Goal: Task Accomplishment & Management: Manage account settings

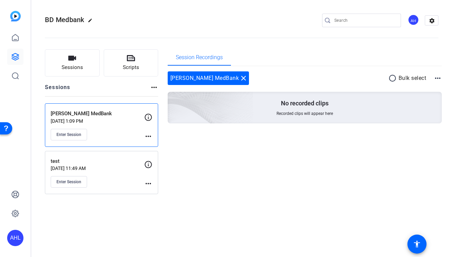
click at [148, 133] on mat-icon "more_horiz" at bounding box center [148, 136] width 8 height 8
click at [249, 124] on div at bounding box center [226, 128] width 452 height 257
click at [146, 135] on mat-icon "more_horiz" at bounding box center [148, 136] width 8 height 8
click at [0, 0] on div at bounding box center [0, 0] width 0 height 0
click at [149, 134] on mat-icon "more_horiz" at bounding box center [148, 136] width 8 height 8
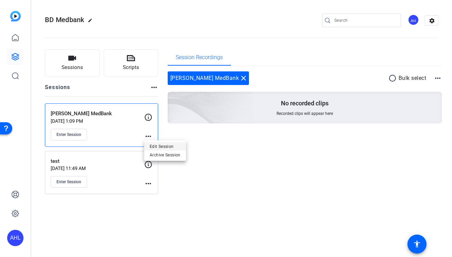
click at [152, 145] on span "Edit Session" at bounding box center [165, 146] width 31 height 8
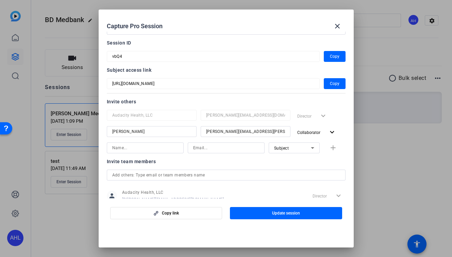
scroll to position [47, 0]
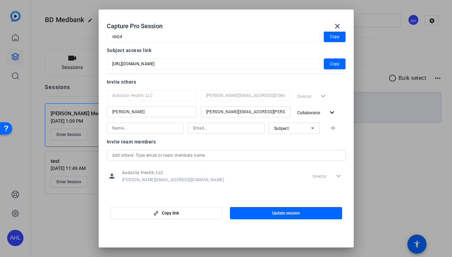
click at [0, 0] on input at bounding box center [0, 0] width 0 height 0
type input "[PERSON_NAME]"
type input "[PERSON_NAME][EMAIL_ADDRESS][PERSON_NAME][DOMAIN_NAME]"
click at [0, 0] on div "Subject" at bounding box center [0, 0] width 0 height 0
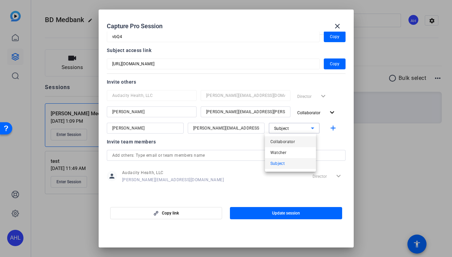
click at [291, 141] on span "Collaborator" at bounding box center [283, 142] width 25 height 8
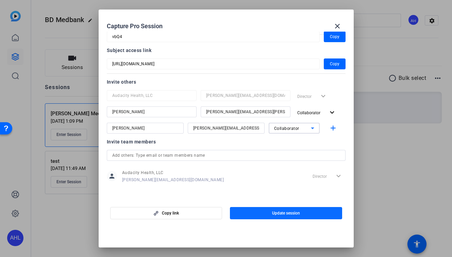
click at [281, 209] on span "button" at bounding box center [286, 213] width 112 height 16
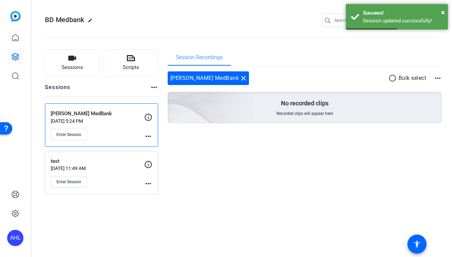
click at [154, 135] on div "[PERSON_NAME] MedBank [DATE] 5:24 PM Enter Session more_horiz" at bounding box center [101, 125] width 113 height 44
click at [149, 135] on mat-icon "more_horiz" at bounding box center [148, 136] width 8 height 8
click at [158, 142] on span "Edit Session" at bounding box center [165, 146] width 31 height 8
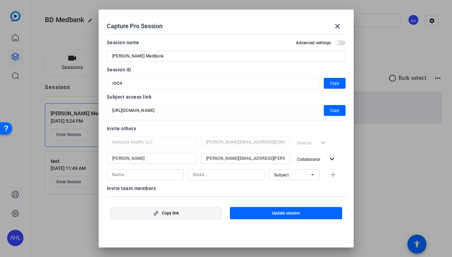
click at [171, 210] on span "button" at bounding box center [167, 213] width 112 height 16
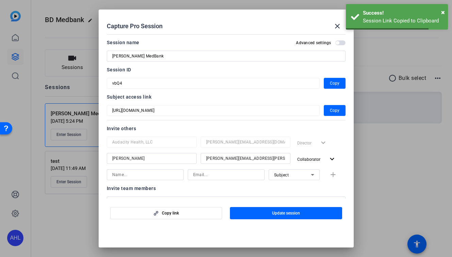
click at [402, 141] on div at bounding box center [226, 128] width 452 height 257
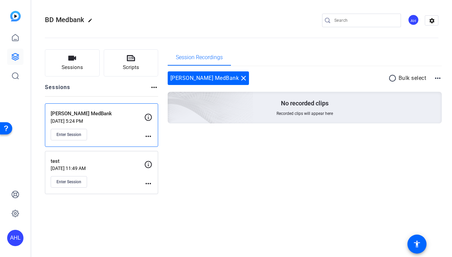
click at [148, 134] on mat-icon "more_horiz" at bounding box center [148, 136] width 8 height 8
click at [151, 144] on span "Edit Session" at bounding box center [165, 146] width 31 height 8
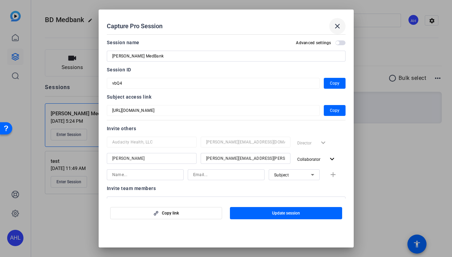
click at [338, 26] on mat-icon "close" at bounding box center [338, 26] width 8 height 8
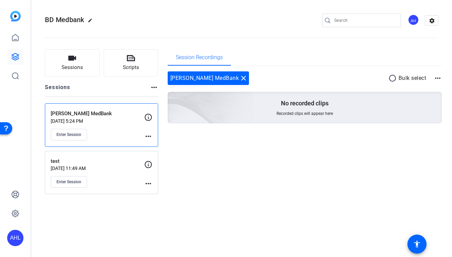
click at [147, 135] on mat-icon "more_horiz" at bounding box center [148, 136] width 8 height 8
click at [157, 144] on span "Edit Session" at bounding box center [165, 146] width 31 height 8
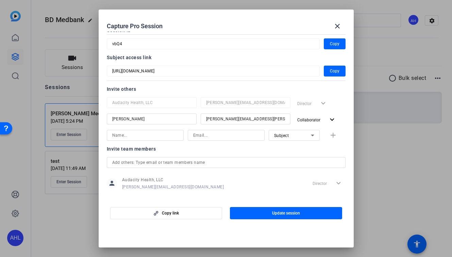
scroll to position [25, 0]
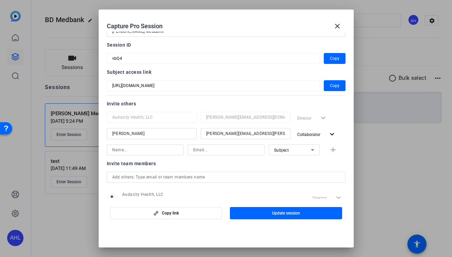
click at [156, 153] on input at bounding box center [145, 150] width 66 height 8
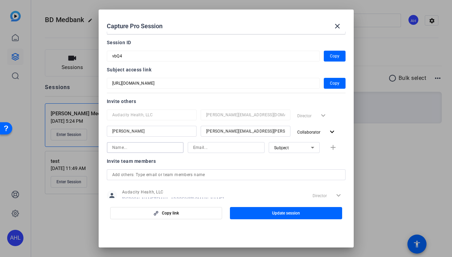
scroll to position [28, 0]
type input "[PERSON_NAME]"
type input "[PERSON_NAME][EMAIL_ADDRESS][PERSON_NAME][DOMAIN_NAME]"
click at [282, 147] on span "Subject" at bounding box center [281, 147] width 15 height 5
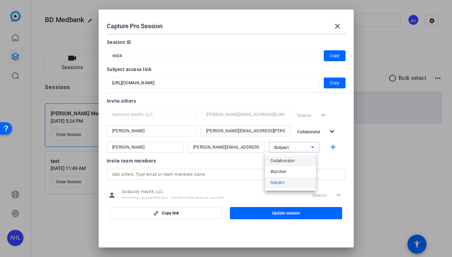
click at [285, 157] on span "Collaborator" at bounding box center [283, 161] width 25 height 8
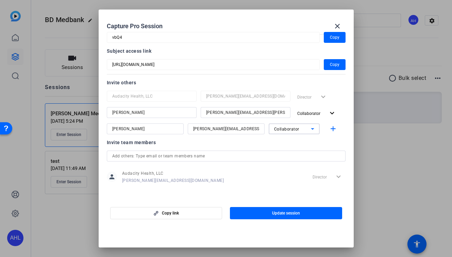
scroll to position [47, 0]
click at [274, 211] on span "Update session" at bounding box center [286, 213] width 28 height 5
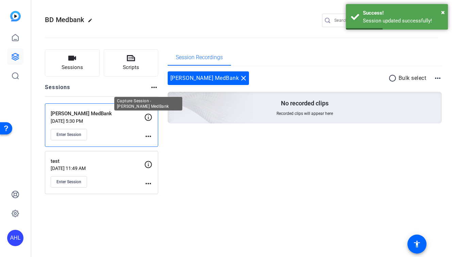
click at [149, 117] on icon at bounding box center [148, 117] width 8 height 8
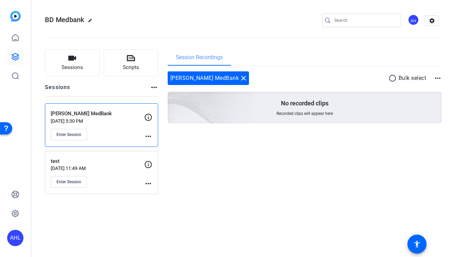
click at [111, 119] on p "[DATE] 5:30 PM" at bounding box center [98, 120] width 94 height 5
click at [147, 134] on mat-icon "more_horiz" at bounding box center [148, 136] width 8 height 8
click at [161, 145] on span "Edit Session" at bounding box center [165, 146] width 31 height 8
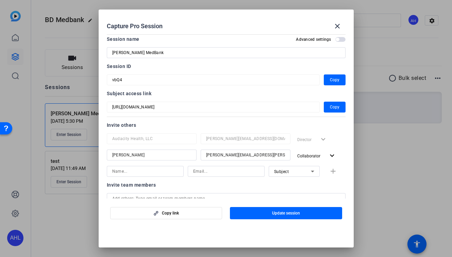
scroll to position [0, 0]
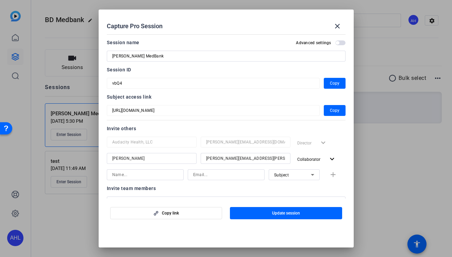
click at [336, 41] on span "button" at bounding box center [341, 43] width 10 height 5
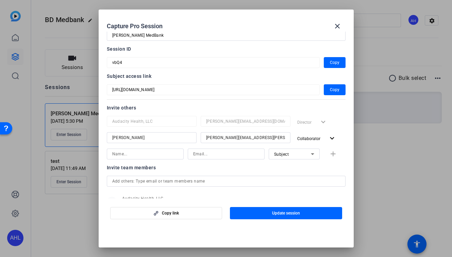
scroll to position [78, 0]
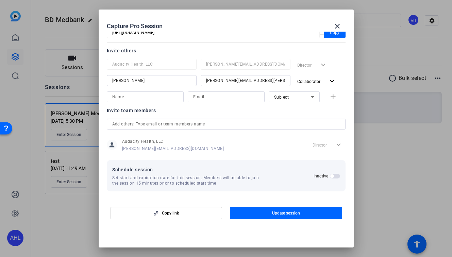
click at [281, 125] on input "text" at bounding box center [226, 124] width 228 height 8
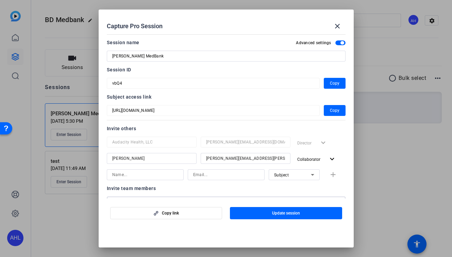
click at [336, 41] on span "button" at bounding box center [341, 43] width 10 height 5
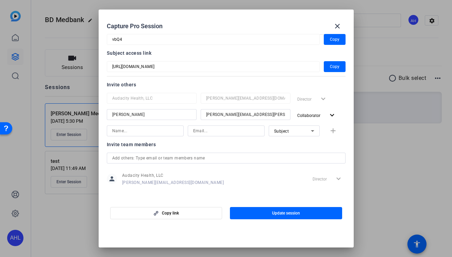
scroll to position [47, 0]
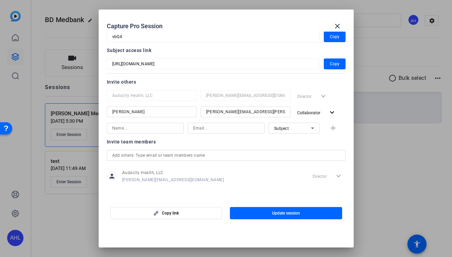
click at [202, 155] on input "text" at bounding box center [226, 155] width 228 height 8
type input "[PERSON_NAME][EMAIL_ADDRESS][PERSON_NAME][DOMAIN_NAME]"
click at [279, 215] on span "Update session" at bounding box center [286, 213] width 28 height 5
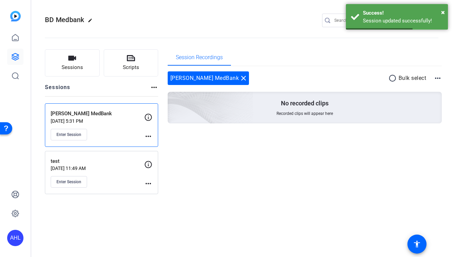
click at [147, 133] on mat-icon "more_horiz" at bounding box center [148, 136] width 8 height 8
click at [158, 143] on span "Edit Session" at bounding box center [165, 146] width 31 height 8
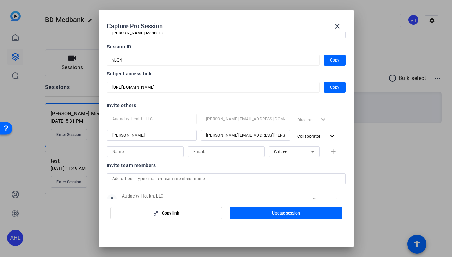
scroll to position [20, 0]
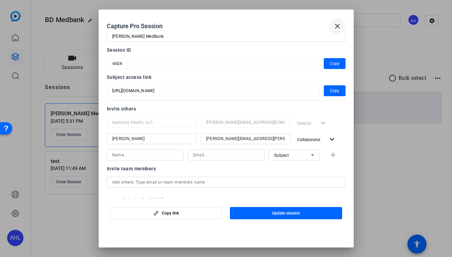
click at [337, 24] on mat-icon "close" at bounding box center [338, 26] width 8 height 8
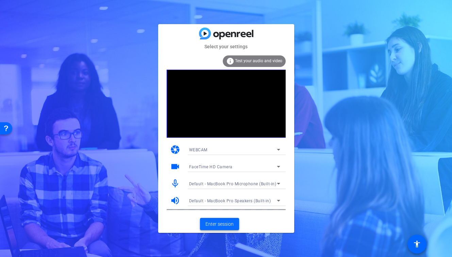
click at [226, 226] on span "Enter session" at bounding box center [220, 224] width 28 height 7
